Goal: Task Accomplishment & Management: Use online tool/utility

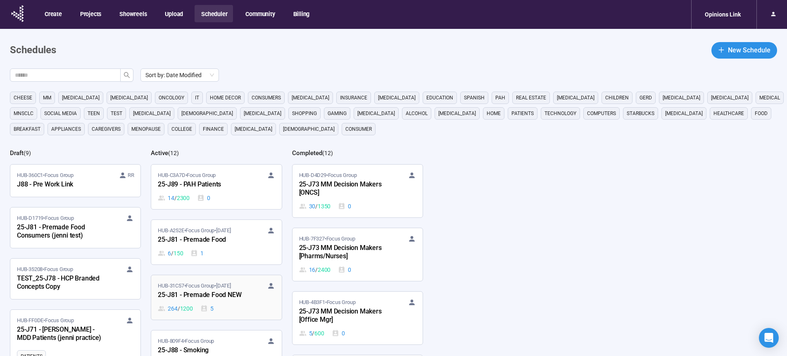
click at [207, 294] on div "25-J81 - Premade Food NEW" at bounding box center [203, 295] width 91 height 11
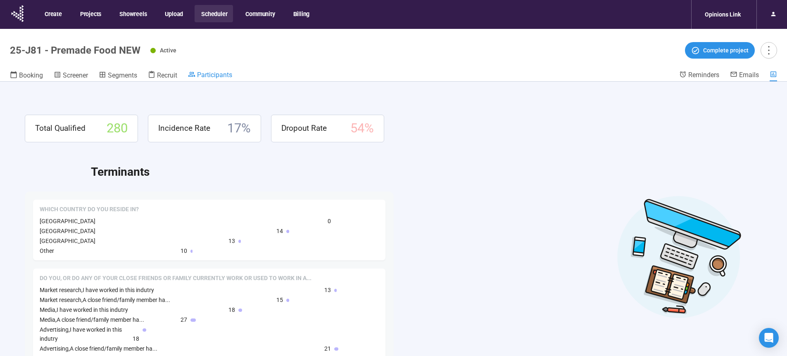
click at [202, 76] on span "Participants" at bounding box center [214, 75] width 35 height 8
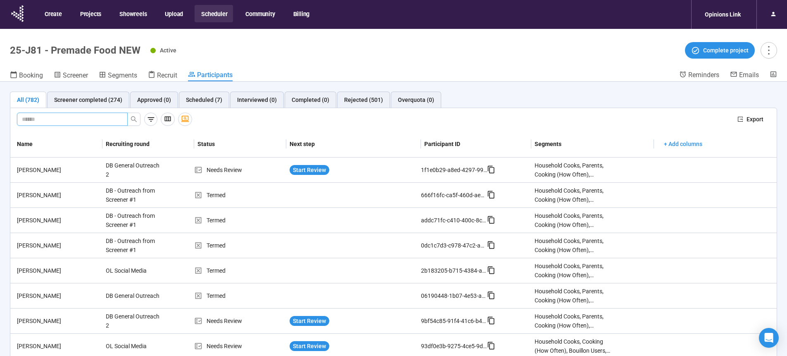
paste input "**********"
click at [131, 119] on icon "search" at bounding box center [134, 119] width 6 height 6
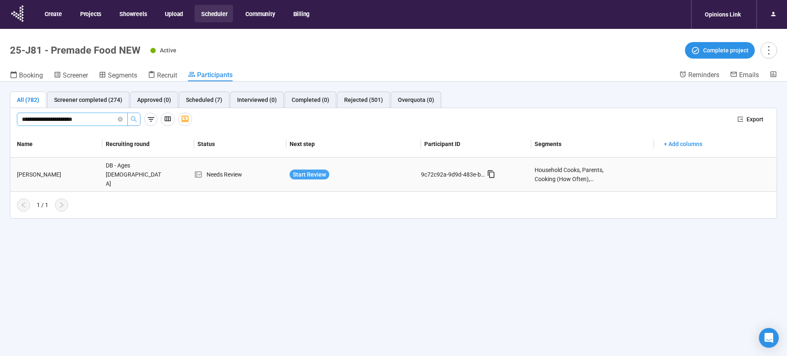
click at [311, 170] on span "Start Review" at bounding box center [309, 174] width 33 height 9
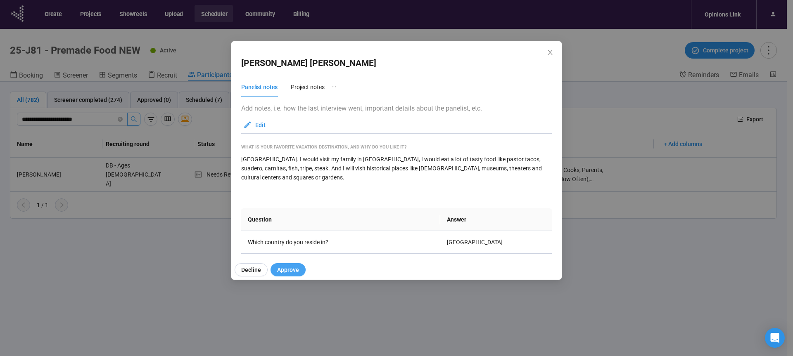
click at [286, 266] on span "Approve" at bounding box center [288, 270] width 22 height 9
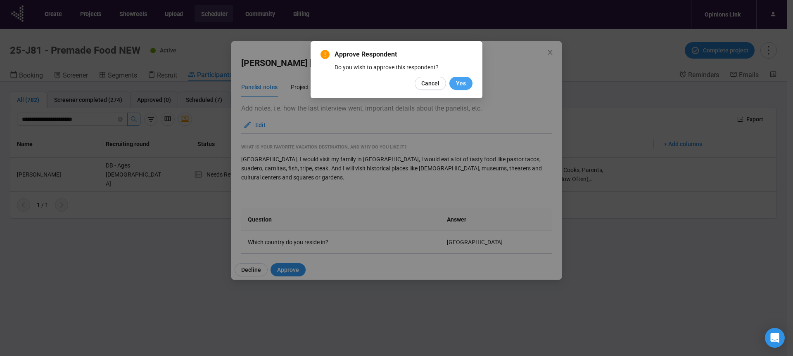
click at [463, 83] on span "Yes" at bounding box center [461, 83] width 10 height 9
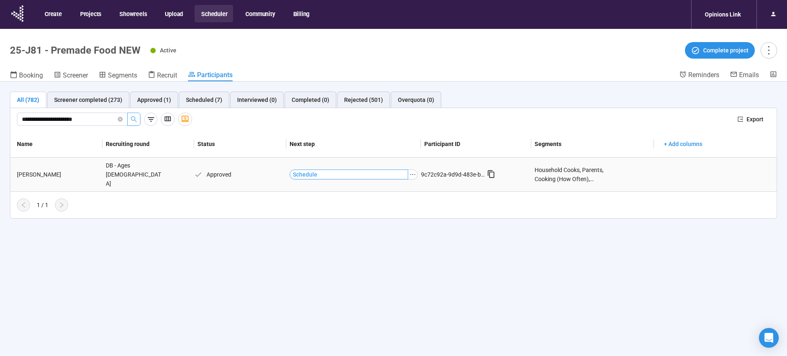
click at [304, 171] on span "Schedule" at bounding box center [305, 174] width 24 height 9
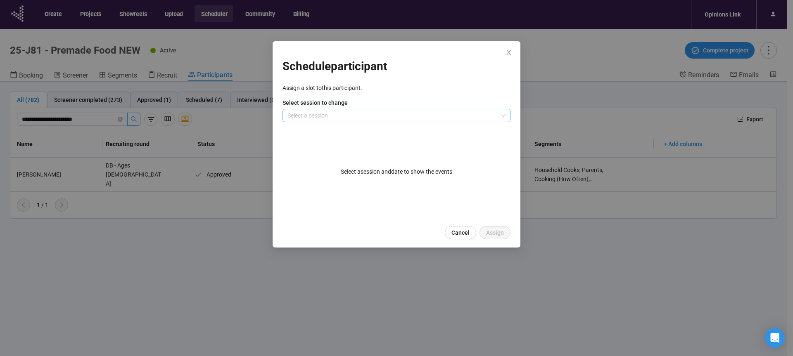
click at [314, 111] on input "search" at bounding box center [396, 115] width 218 height 12
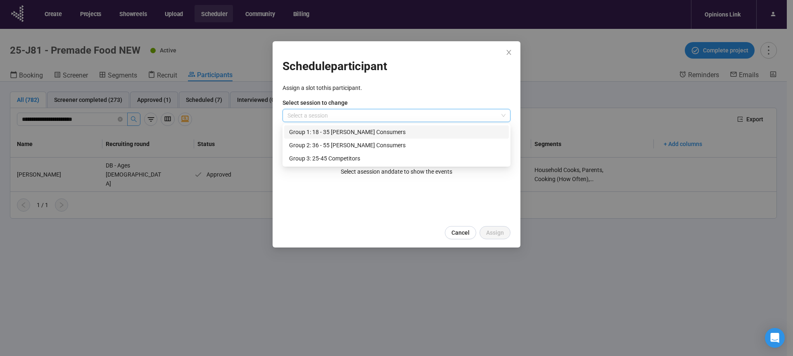
click at [311, 133] on div "Group 1: 18 - 35 [PERSON_NAME] Consumers" at bounding box center [396, 132] width 215 height 9
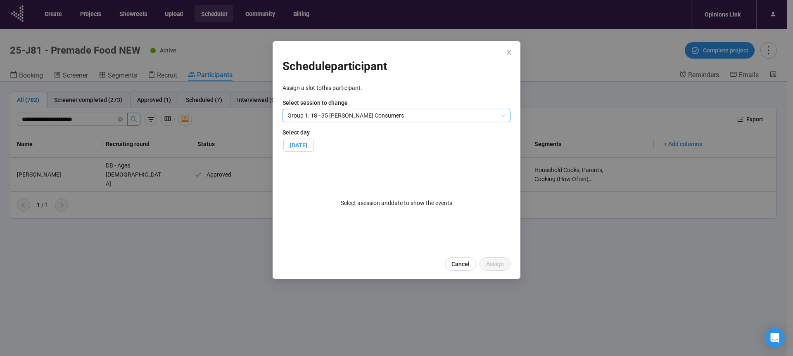
click at [304, 148] on span "[DATE]" at bounding box center [298, 145] width 17 height 7
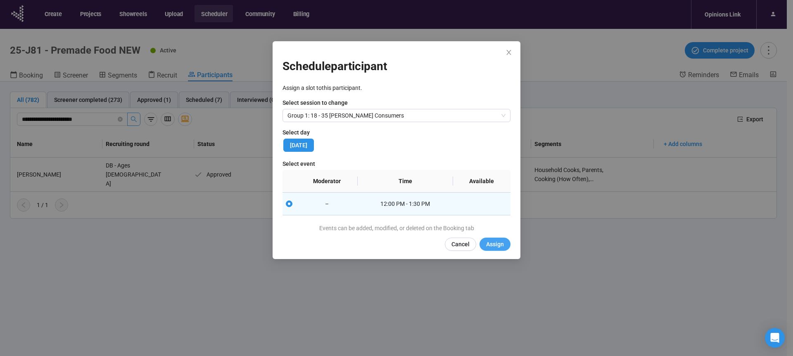
click at [501, 246] on span "Assign" at bounding box center [495, 244] width 18 height 9
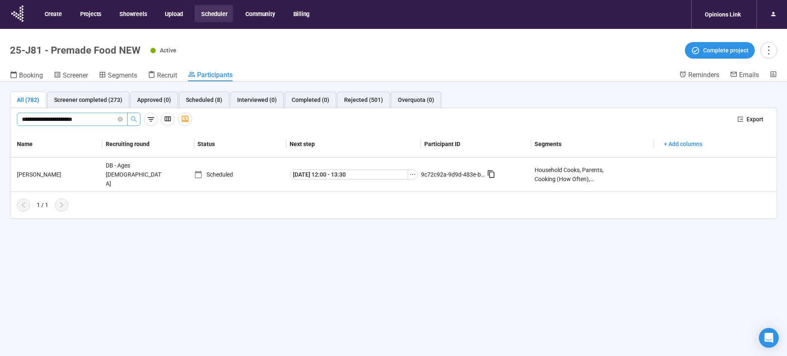
drag, startPoint x: 108, startPoint y: 121, endPoint x: 2, endPoint y: 123, distance: 105.3
click at [22, 123] on input "**********" at bounding box center [69, 119] width 94 height 9
paste input "text"
click at [134, 121] on icon "search" at bounding box center [134, 119] width 6 height 6
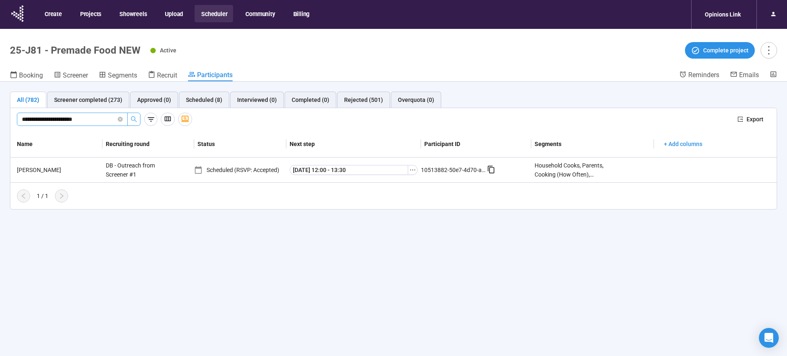
drag, startPoint x: 104, startPoint y: 121, endPoint x: 0, endPoint y: 122, distance: 103.7
click at [22, 122] on input "**********" at bounding box center [69, 119] width 94 height 9
paste input "text"
click at [134, 118] on icon "search" at bounding box center [134, 119] width 7 height 7
click at [44, 169] on div "[PERSON_NAME]" at bounding box center [58, 170] width 89 height 9
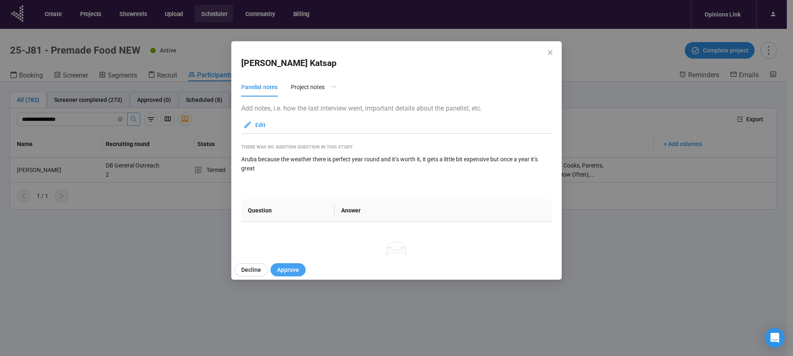
click at [289, 271] on span "Approve" at bounding box center [288, 270] width 22 height 9
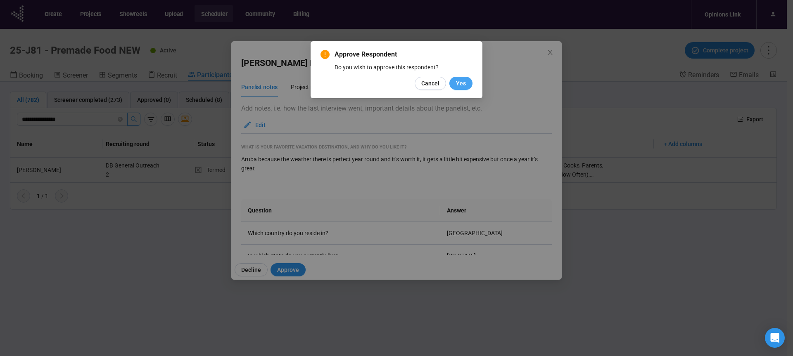
click at [456, 82] on button "Yes" at bounding box center [460, 83] width 23 height 13
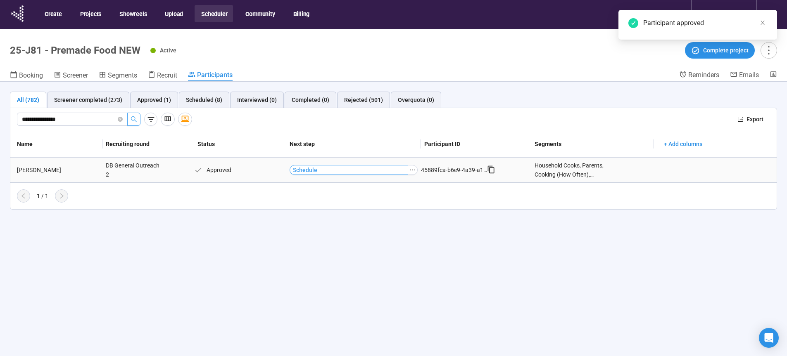
click at [308, 172] on span "Schedule" at bounding box center [305, 170] width 24 height 9
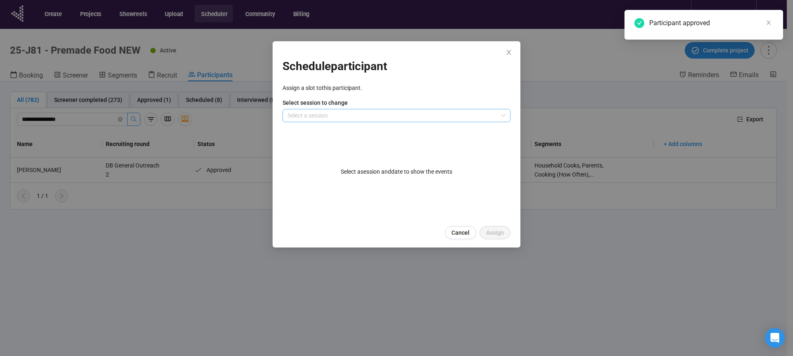
click at [339, 114] on input "search" at bounding box center [396, 115] width 218 height 12
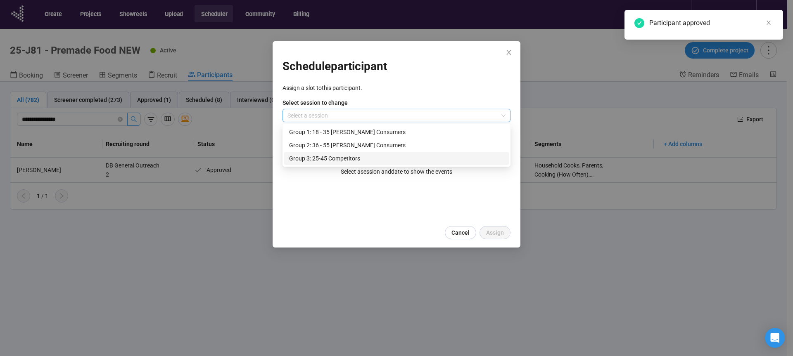
click at [320, 156] on div "Group 3: 25-45 Competitors" at bounding box center [396, 158] width 215 height 9
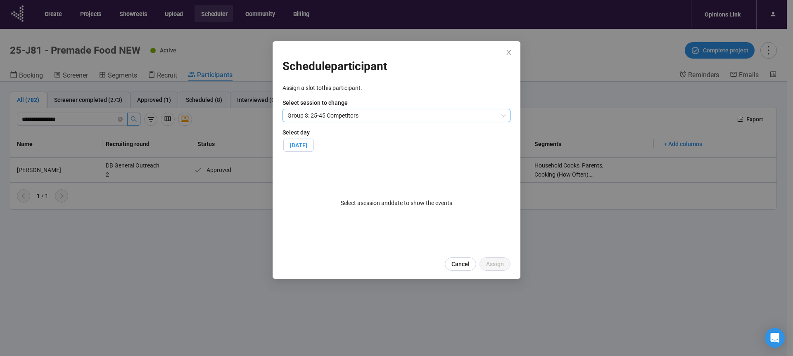
click at [307, 145] on span "[DATE]" at bounding box center [298, 145] width 17 height 7
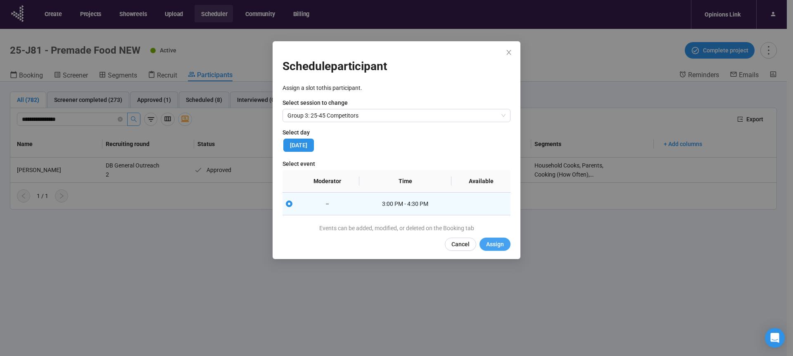
click at [496, 244] on span "Assign" at bounding box center [495, 244] width 18 height 9
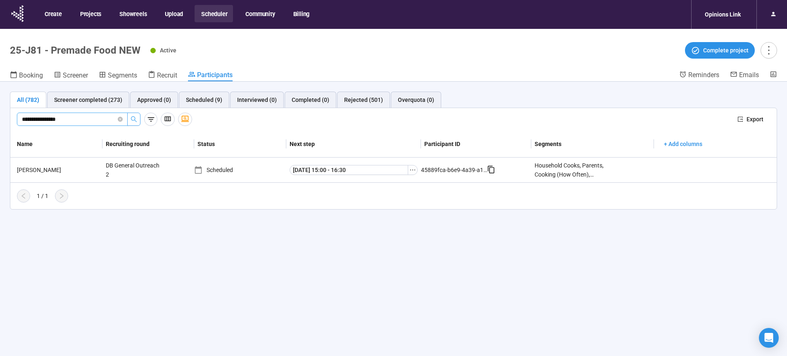
drag, startPoint x: 81, startPoint y: 119, endPoint x: 48, endPoint y: 116, distance: 32.7
click at [22, 116] on input "**********" at bounding box center [69, 119] width 94 height 9
paste input "*********"
click at [137, 118] on button "button" at bounding box center [133, 119] width 13 height 13
click at [316, 169] on span "Start Review" at bounding box center [309, 170] width 33 height 9
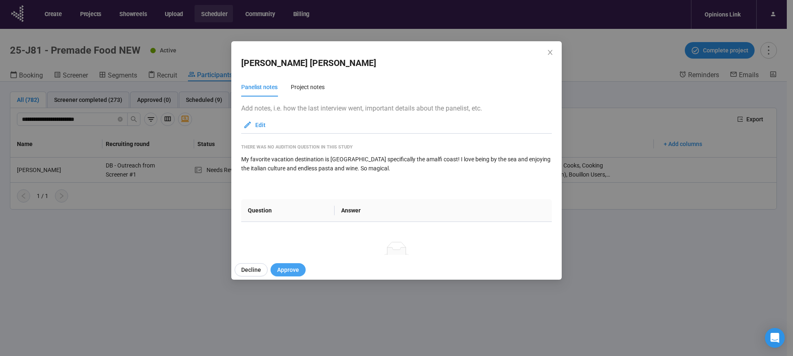
click at [290, 275] on button "Approve" at bounding box center [288, 269] width 35 height 13
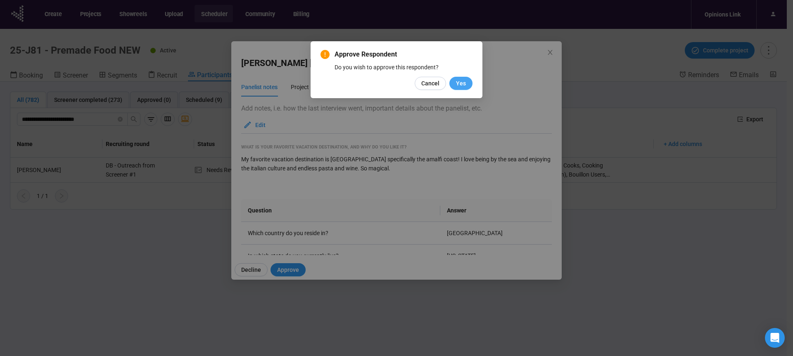
click at [465, 84] on span "Yes" at bounding box center [461, 83] width 10 height 9
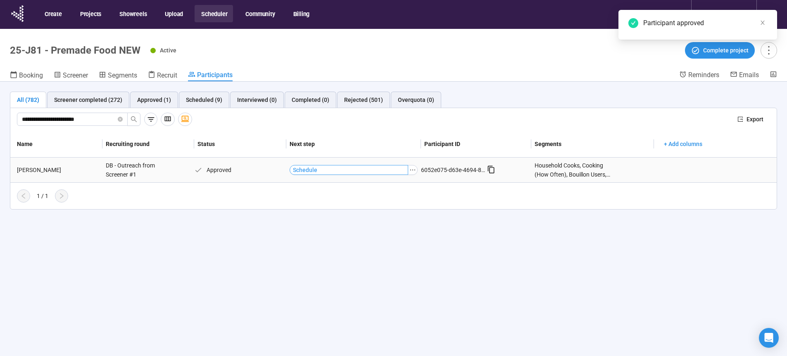
click at [305, 171] on span "Schedule" at bounding box center [305, 170] width 24 height 9
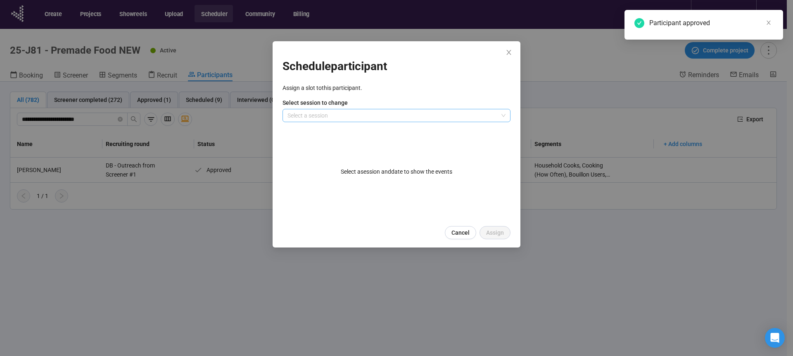
click at [336, 119] on input "search" at bounding box center [396, 115] width 218 height 12
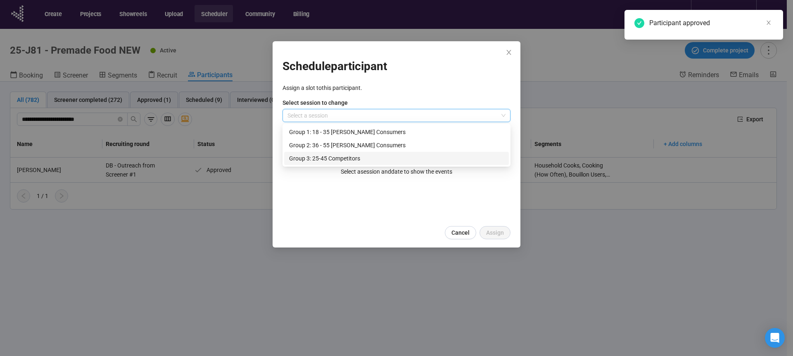
click at [316, 156] on div "Group 3: 25-45 Competitors" at bounding box center [396, 158] width 215 height 9
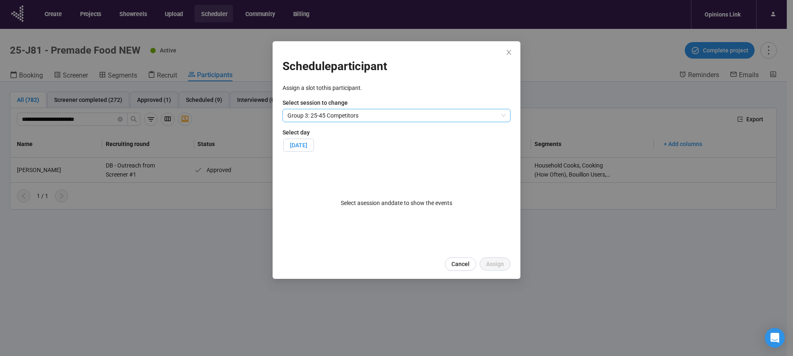
click at [307, 147] on span "[DATE]" at bounding box center [298, 145] width 17 height 7
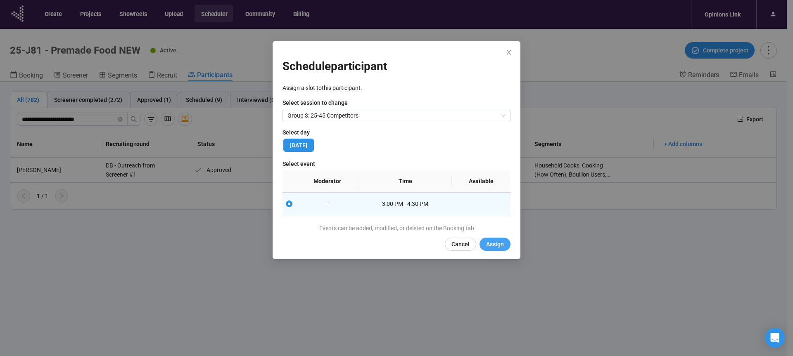
click at [491, 245] on span "Assign" at bounding box center [495, 244] width 18 height 9
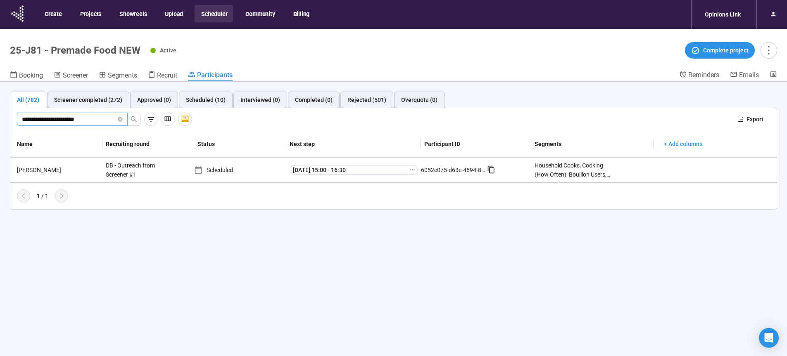
drag, startPoint x: 108, startPoint y: 121, endPoint x: 18, endPoint y: 121, distance: 89.6
click at [22, 121] on input "**********" at bounding box center [69, 119] width 94 height 9
paste input "text"
click at [132, 120] on icon "search" at bounding box center [134, 119] width 7 height 7
type input "**********"
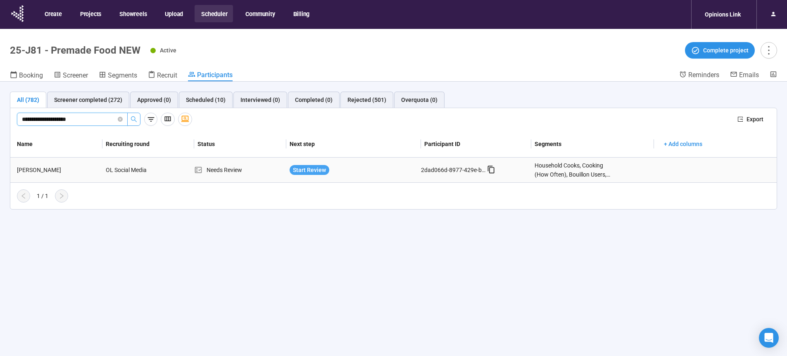
click at [301, 167] on span "Start Review" at bounding box center [309, 170] width 33 height 9
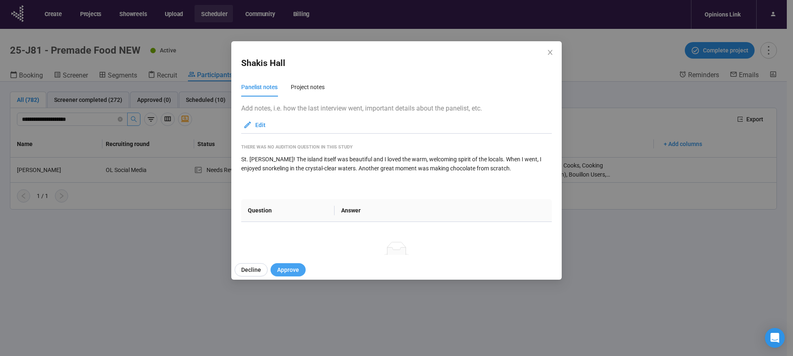
click at [292, 266] on span "Approve" at bounding box center [288, 270] width 22 height 9
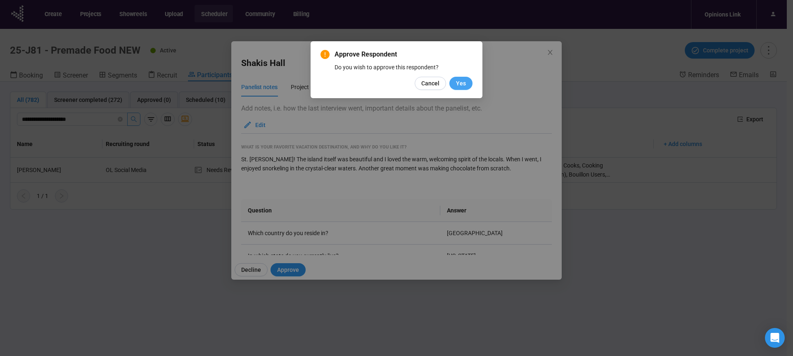
click at [457, 85] on span "Yes" at bounding box center [461, 83] width 10 height 9
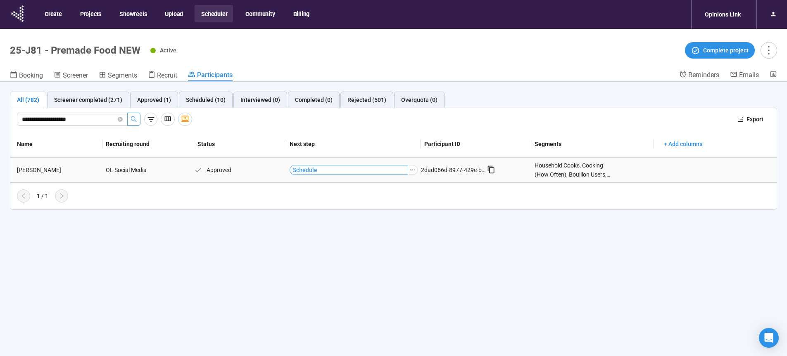
click at [303, 170] on span "Schedule" at bounding box center [305, 170] width 24 height 9
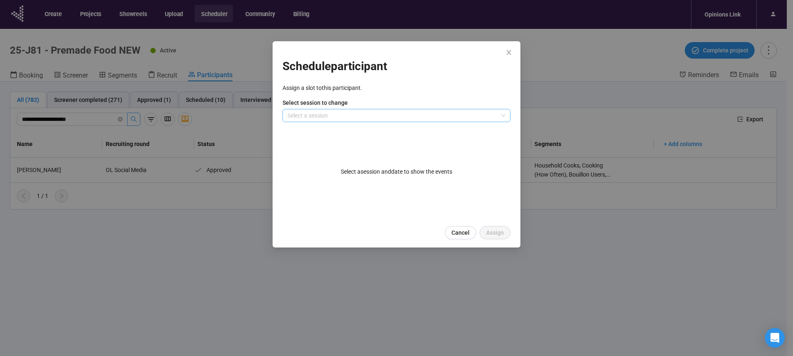
click at [307, 110] on input "search" at bounding box center [396, 115] width 218 height 12
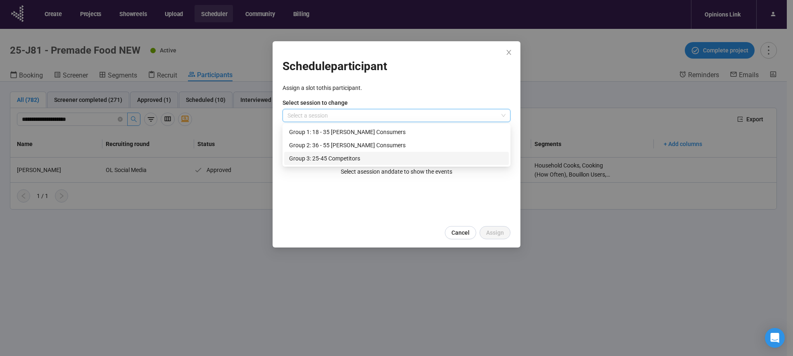
click at [308, 160] on div "Group 3: 25-45 Competitors" at bounding box center [396, 158] width 215 height 9
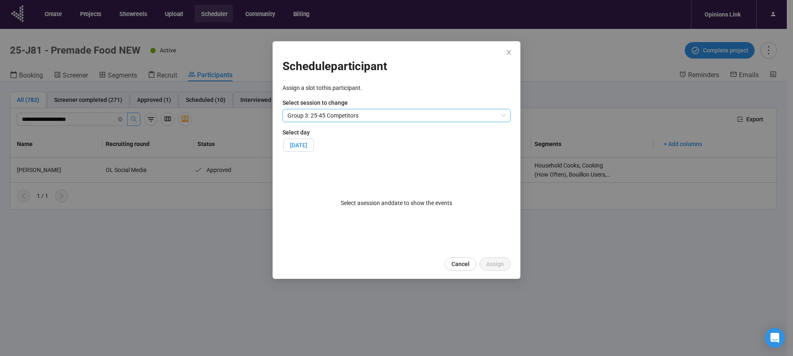
click at [307, 145] on span "[DATE]" at bounding box center [298, 145] width 17 height 7
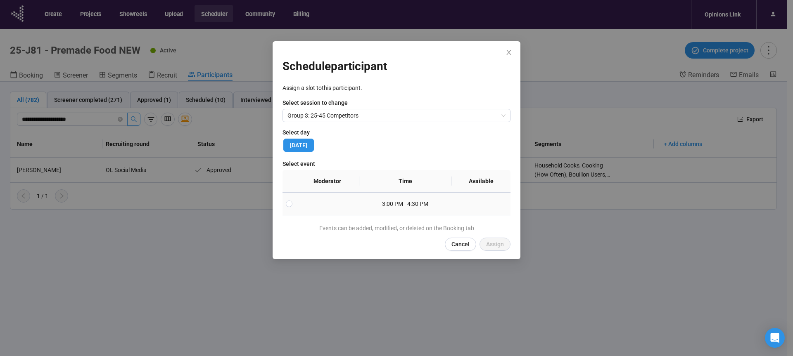
click at [320, 211] on td "–" at bounding box center [328, 204] width 64 height 23
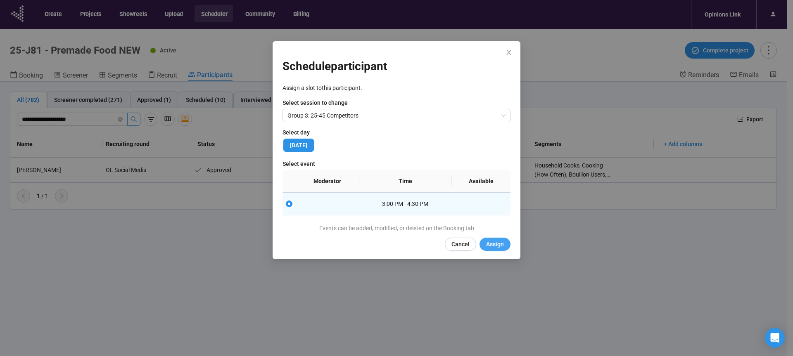
click at [486, 249] on button "Assign" at bounding box center [494, 244] width 31 height 13
